Goal: Use online tool/utility: Utilize a website feature to perform a specific function

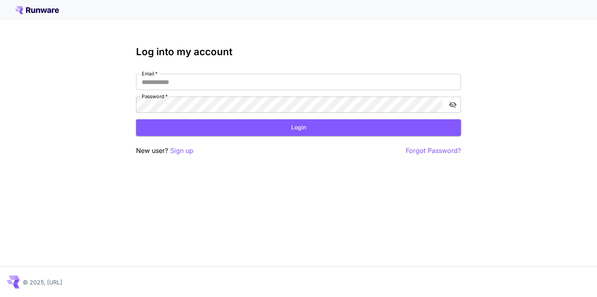
click at [359, 95] on div "Email   * Email   * Password   * Password   *" at bounding box center [298, 93] width 325 height 39
click at [356, 166] on div "Log into my account Email   * Email   * Password   * Password   * Login New use…" at bounding box center [298, 148] width 597 height 297
click at [233, 84] on input "Email   *" at bounding box center [298, 82] width 325 height 16
click at [197, 87] on input "Email   *" at bounding box center [298, 82] width 325 height 16
paste input "**********"
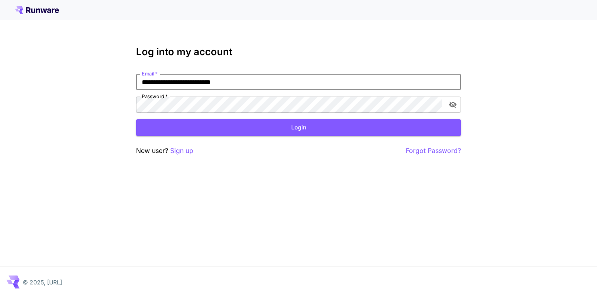
type input "**********"
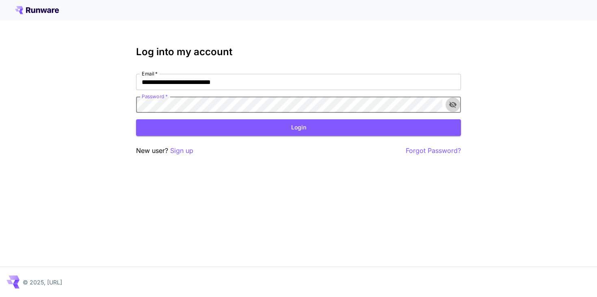
click at [454, 106] on icon "toggle password visibility" at bounding box center [453, 105] width 8 height 8
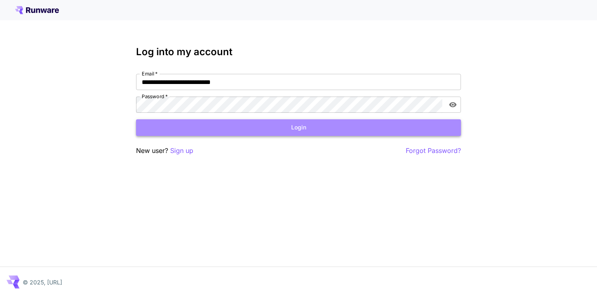
click at [258, 130] on button "Login" at bounding box center [298, 127] width 325 height 17
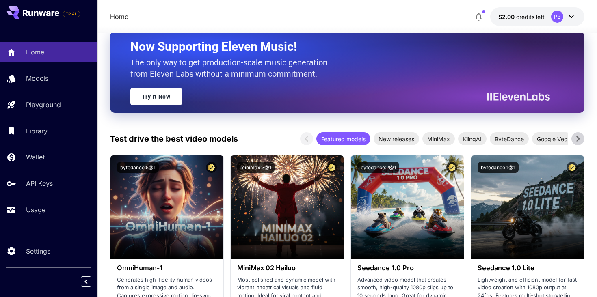
scroll to position [1, 0]
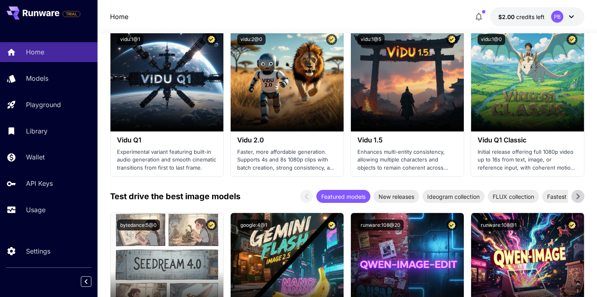
scroll to position [1021, 0]
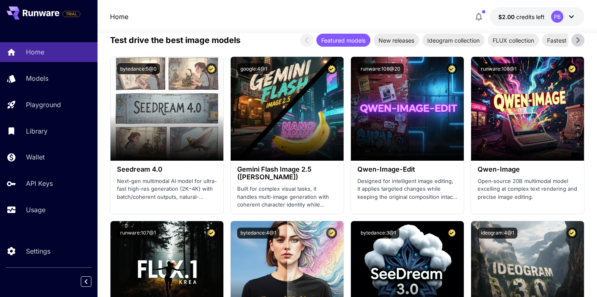
click at [554, 18] on div "PB" at bounding box center [557, 17] width 12 height 12
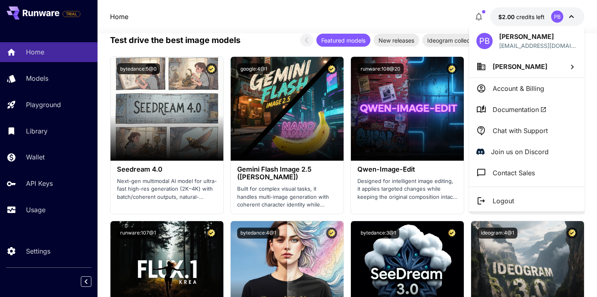
click at [451, 17] on div at bounding box center [298, 148] width 597 height 297
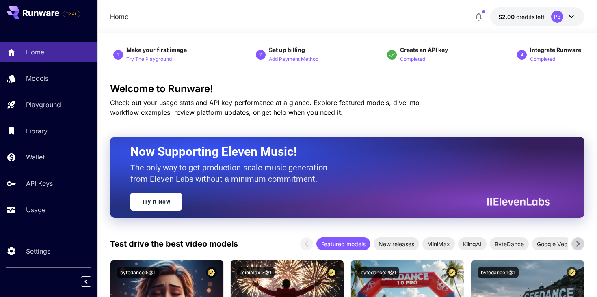
scroll to position [7, 0]
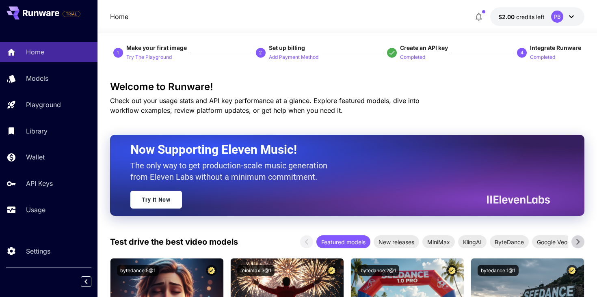
click at [580, 237] on icon at bounding box center [578, 242] width 12 height 12
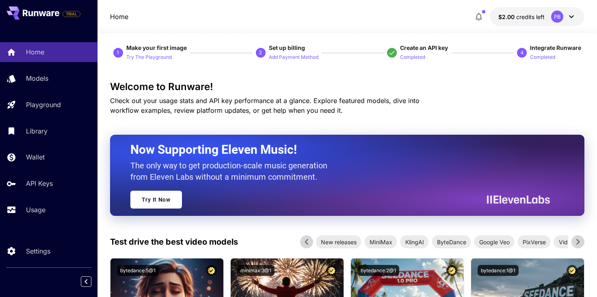
click at [577, 242] on icon at bounding box center [578, 242] width 12 height 12
drag, startPoint x: 429, startPoint y: 100, endPoint x: 440, endPoint y: 104, distance: 11.8
click at [420, 104] on span "Check out your usage stats and API key performance at a glance. Explore feature…" at bounding box center [264, 106] width 309 height 18
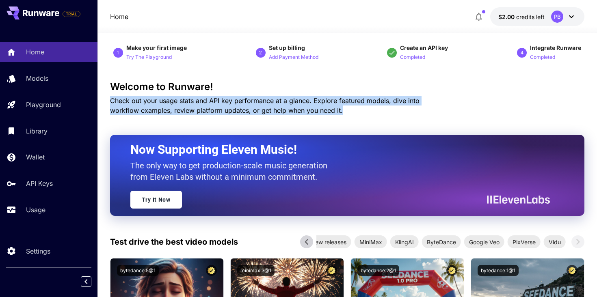
drag, startPoint x: 445, startPoint y: 108, endPoint x: 424, endPoint y: 95, distance: 24.7
click at [424, 95] on div "Welcome to Runware! Check out your usage stats and API key performance at a gla…" at bounding box center [347, 98] width 475 height 34
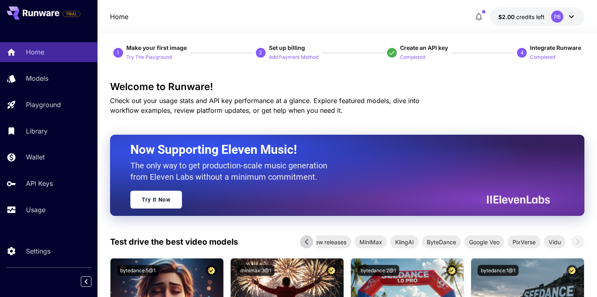
click at [432, 111] on p "Check out your usage stats and API key performance at a glance. Explore feature…" at bounding box center [279, 105] width 338 height 19
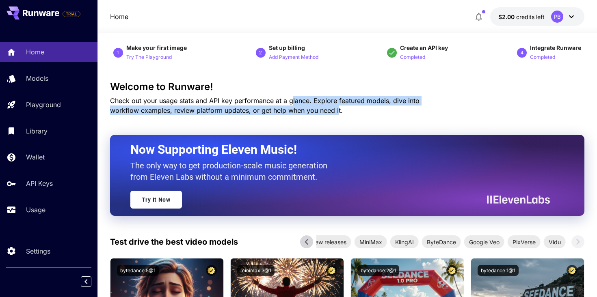
drag, startPoint x: 307, startPoint y: 113, endPoint x: 291, endPoint y: 102, distance: 19.3
click at [292, 102] on span "Check out your usage stats and API key performance at a glance. Explore feature…" at bounding box center [264, 106] width 309 height 18
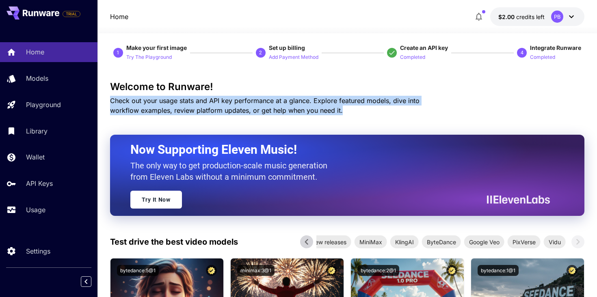
drag, startPoint x: 322, startPoint y: 112, endPoint x: 295, endPoint y: 95, distance: 32.1
click at [295, 95] on div "Welcome to Runware! Check out your usage stats and API key performance at a gla…" at bounding box center [347, 98] width 475 height 34
click at [306, 113] on span "Check out your usage stats and API key performance at a glance. Explore feature…" at bounding box center [264, 106] width 309 height 18
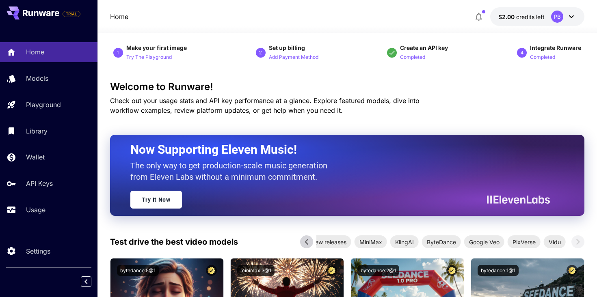
click at [346, 111] on p "Check out your usage stats and API key performance at a glance. Explore feature…" at bounding box center [279, 105] width 338 height 19
drag, startPoint x: 333, startPoint y: 101, endPoint x: 337, endPoint y: 102, distance: 4.2
click at [340, 103] on span "Check out your usage stats and API key performance at a glance. Explore feature…" at bounding box center [264, 106] width 309 height 18
click at [339, 101] on span "Check out your usage stats and API key performance at a glance. Explore feature…" at bounding box center [264, 106] width 309 height 18
click at [392, 103] on span "Check out your usage stats and API key performance at a glance. Explore feature…" at bounding box center [264, 106] width 309 height 18
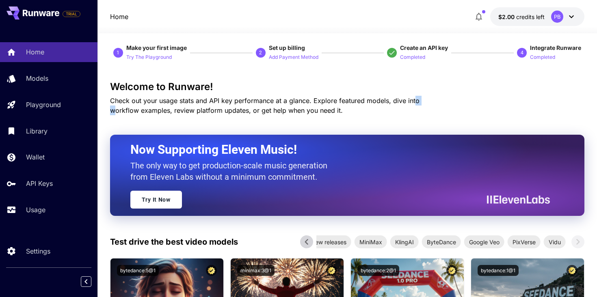
drag, startPoint x: 422, startPoint y: 102, endPoint x: 414, endPoint y: 101, distance: 7.8
click at [414, 101] on span "Check out your usage stats and API key performance at a glance. Explore feature…" at bounding box center [264, 106] width 309 height 18
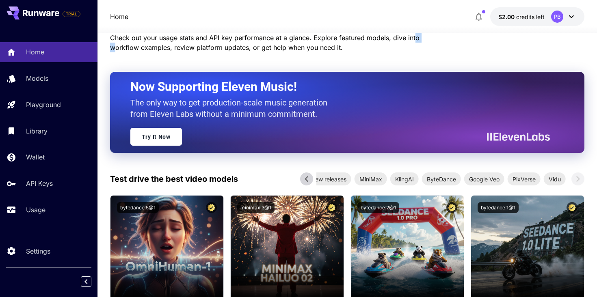
scroll to position [71, 0]
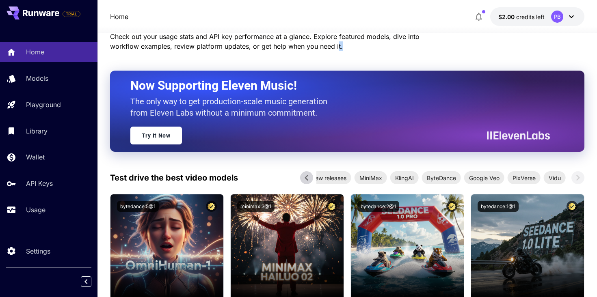
drag, startPoint x: 305, startPoint y: 45, endPoint x: 310, endPoint y: 46, distance: 4.9
click at [310, 46] on p "Check out your usage stats and API key performance at a glance. Explore feature…" at bounding box center [279, 41] width 338 height 19
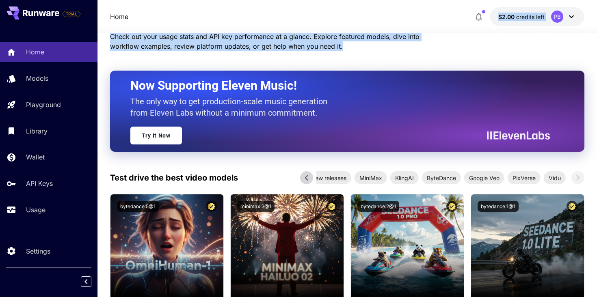
drag, startPoint x: 316, startPoint y: 47, endPoint x: 279, endPoint y: 19, distance: 45.9
click at [324, 47] on p "Check out your usage stats and API key performance at a glance. Explore feature…" at bounding box center [279, 41] width 338 height 19
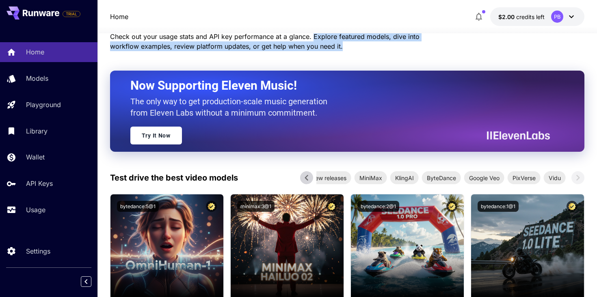
drag, startPoint x: 316, startPoint y: 45, endPoint x: 314, endPoint y: 38, distance: 8.0
click at [314, 38] on p "Check out your usage stats and API key performance at a glance. Explore feature…" at bounding box center [279, 41] width 338 height 19
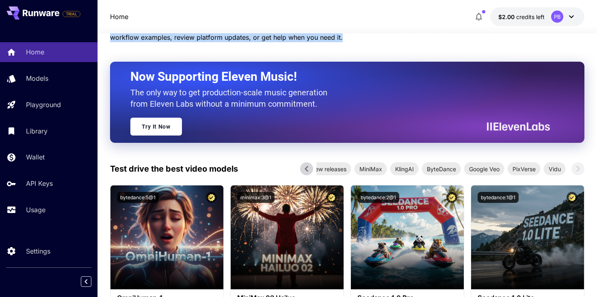
scroll to position [79, 0]
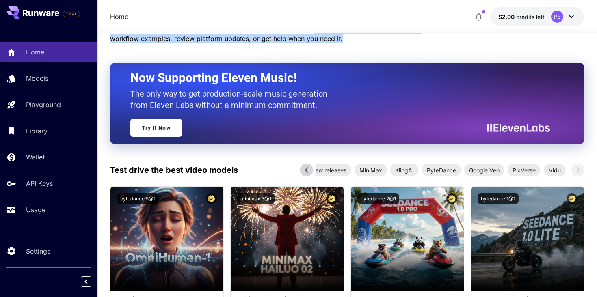
click at [364, 37] on p "Check out your usage stats and API key performance at a glance. Explore feature…" at bounding box center [279, 33] width 338 height 19
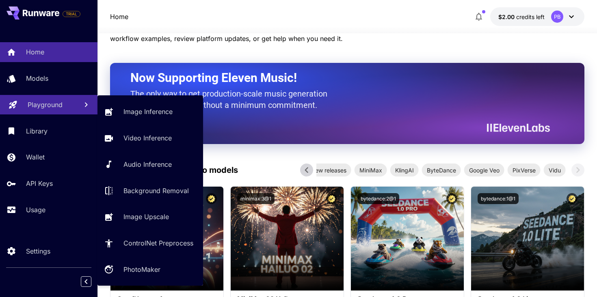
drag, startPoint x: 52, startPoint y: 107, endPoint x: 153, endPoint y: 112, distance: 101.3
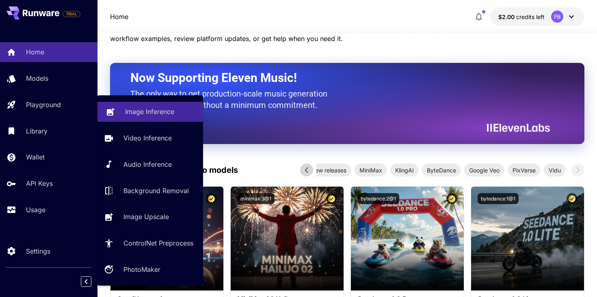
click at [153, 112] on p "Image Inference" at bounding box center [149, 112] width 49 height 10
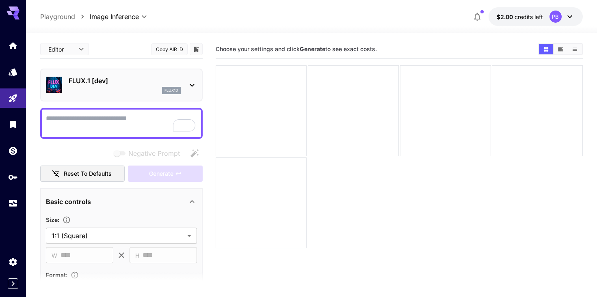
click at [100, 73] on div "FLUX.1 [dev] flux1d" at bounding box center [121, 85] width 151 height 25
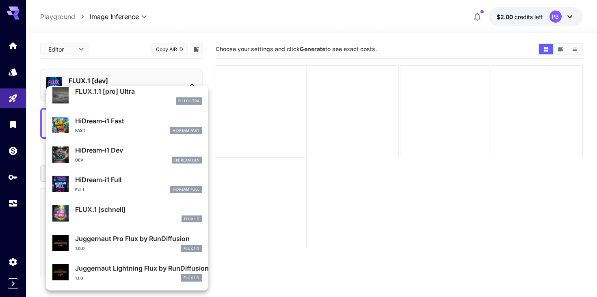
scroll to position [649, 0]
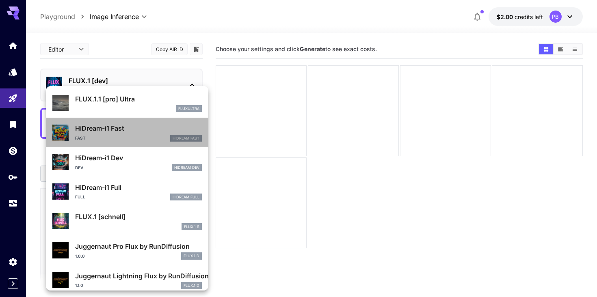
click at [112, 130] on p "HiDream-i1 Fast" at bounding box center [138, 128] width 127 height 10
type input "**"
type input "*"
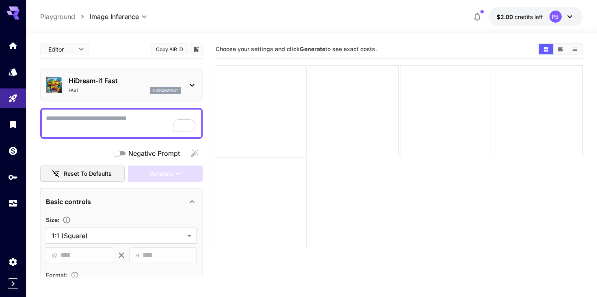
click at [115, 120] on textarea "Negative Prompt" at bounding box center [121, 123] width 151 height 19
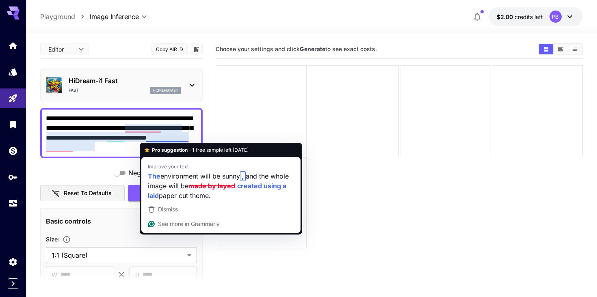
click at [145, 137] on textarea "**********" at bounding box center [121, 133] width 151 height 39
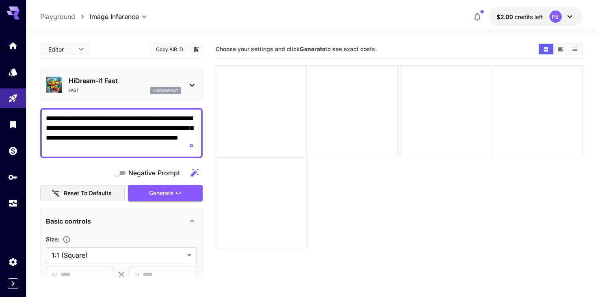
click at [145, 140] on textarea "**********" at bounding box center [121, 133] width 151 height 39
type textarea "**********"
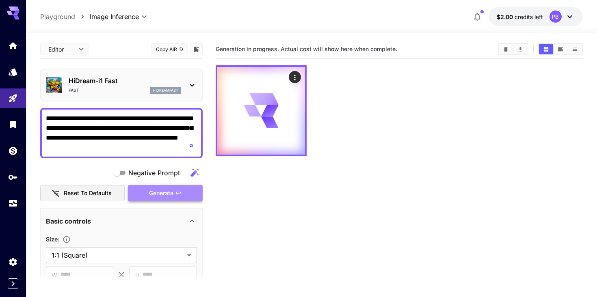
click at [165, 195] on span "Generate" at bounding box center [161, 193] width 24 height 10
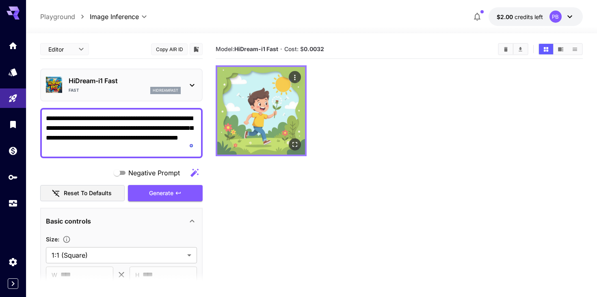
click at [270, 124] on img at bounding box center [261, 111] width 88 height 88
click at [295, 147] on icon "Open in fullscreen" at bounding box center [295, 145] width 8 height 8
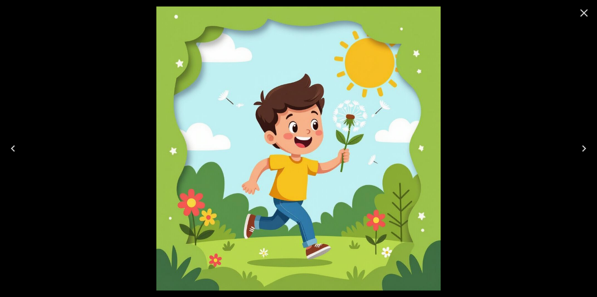
click at [582, 15] on icon "Close" at bounding box center [584, 13] width 8 height 8
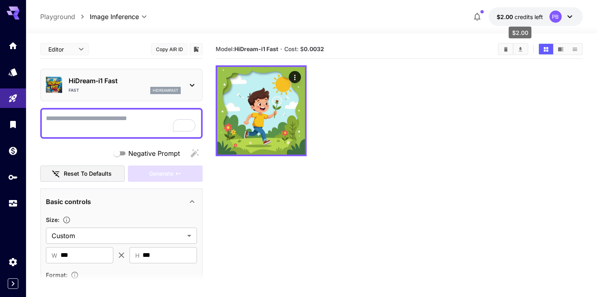
click at [509, 16] on span "$2.00" at bounding box center [506, 16] width 18 height 7
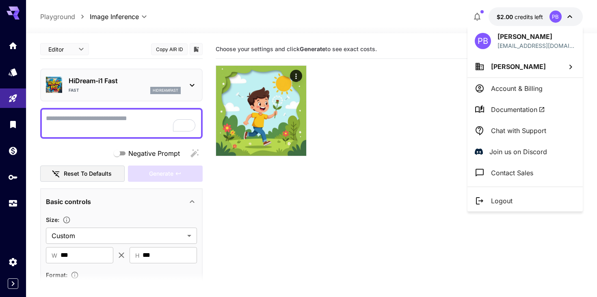
click at [531, 89] on p "Account & Billing" at bounding box center [517, 89] width 52 height 10
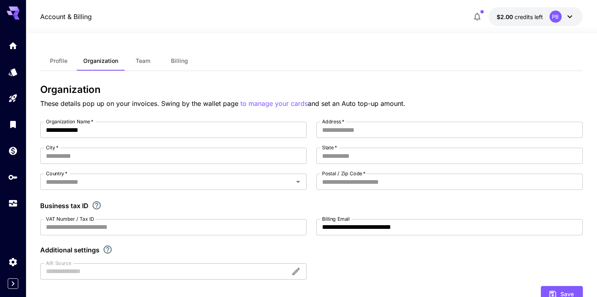
click at [182, 66] on button "Billing" at bounding box center [179, 60] width 37 height 19
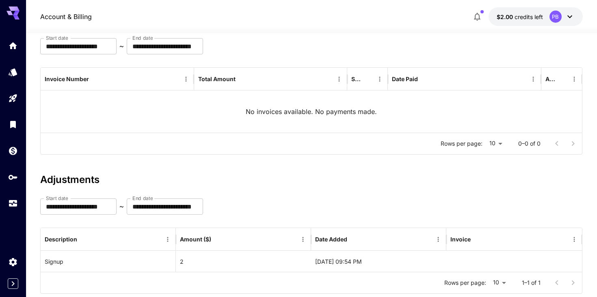
scroll to position [91, 0]
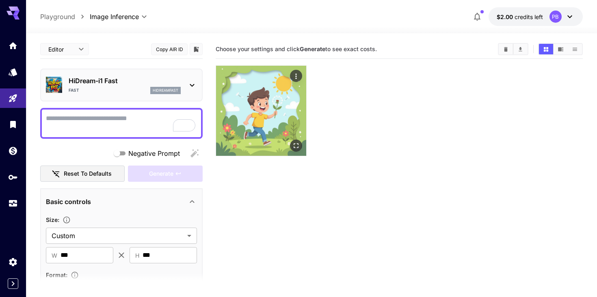
click at [257, 121] on img at bounding box center [261, 111] width 90 height 90
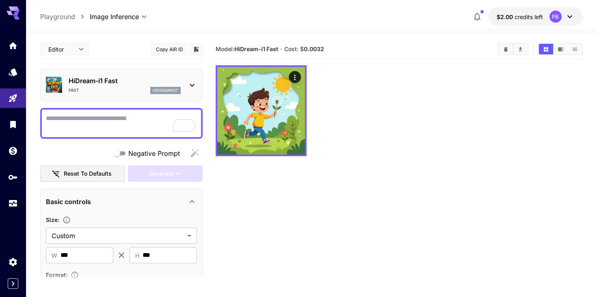
click at [192, 86] on icon at bounding box center [192, 85] width 4 height 3
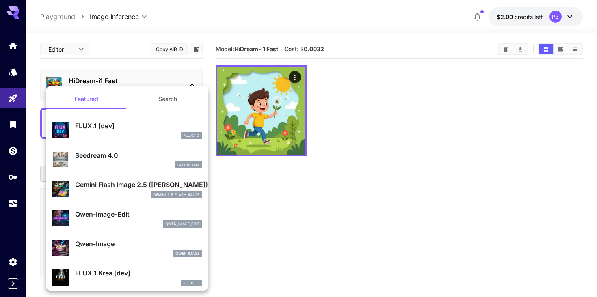
click at [292, 186] on div at bounding box center [298, 148] width 597 height 297
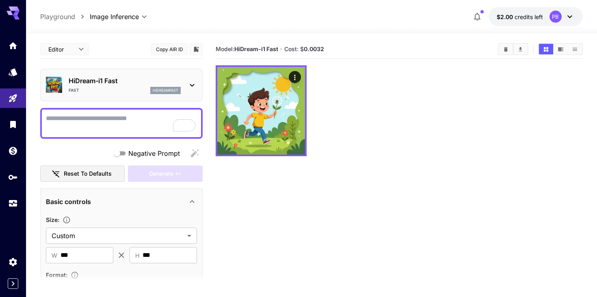
click at [143, 128] on textarea "Negative Prompt" at bounding box center [121, 123] width 151 height 19
click at [77, 119] on textarea "Negative Prompt" at bounding box center [121, 123] width 151 height 19
paste textarea "**********"
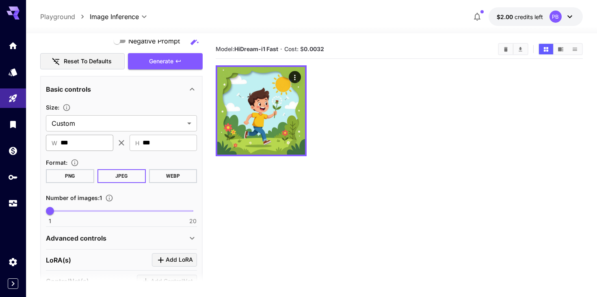
type textarea "**********"
click at [104, 140] on input "***" at bounding box center [87, 143] width 53 height 16
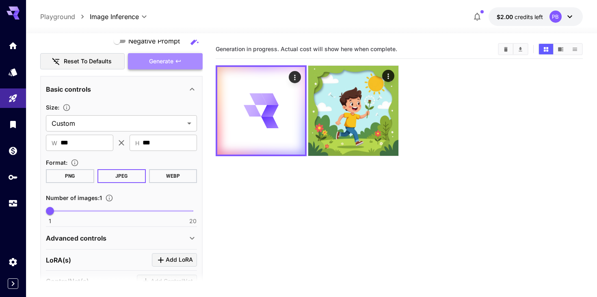
click at [179, 61] on icon "button" at bounding box center [178, 61] width 6 height 6
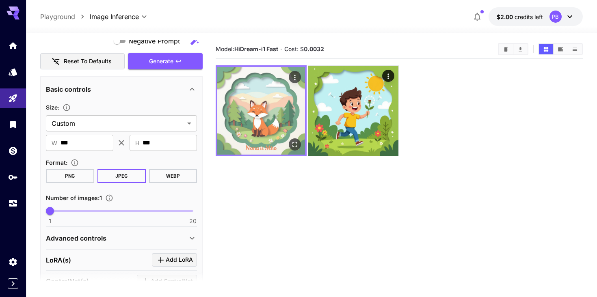
click at [253, 123] on img at bounding box center [261, 111] width 88 height 88
click at [270, 111] on img at bounding box center [261, 111] width 88 height 88
click at [296, 145] on icon "Open in fullscreen" at bounding box center [294, 144] width 5 height 5
